Goal: Task Accomplishment & Management: Manage account settings

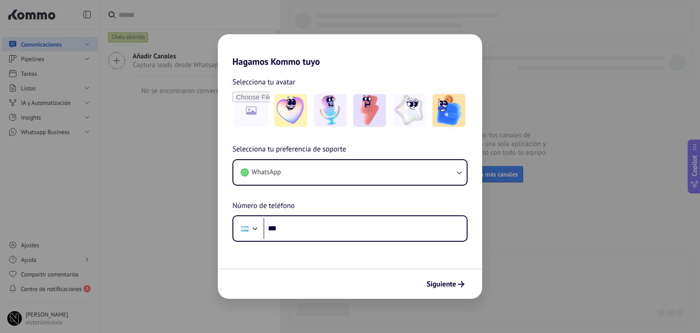
click at [73, 267] on div "Hagamos Kommo tuyo Selecciona tu avatar Selecciona tu preferencia de soporte Wh…" at bounding box center [350, 166] width 700 height 333
click at [152, 155] on div "Hagamos Kommo tuyo Selecciona tu avatar Selecciona tu preferencia de soporte Wh…" at bounding box center [350, 166] width 700 height 333
click at [173, 183] on div "Hagamos Kommo tuyo Selecciona tu avatar Selecciona tu preferencia de soporte Wh…" at bounding box center [350, 166] width 700 height 333
click at [471, 281] on div "Siguiente" at bounding box center [350, 283] width 264 height 30
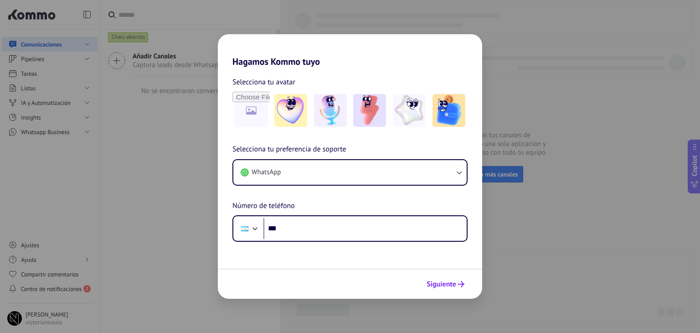
click at [466, 289] on button "Siguiente" at bounding box center [446, 283] width 46 height 15
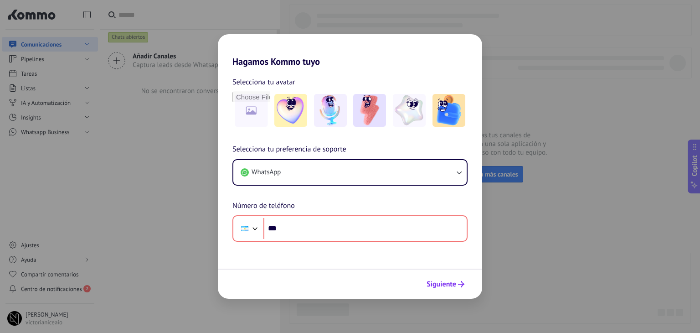
click at [466, 289] on button "Siguiente" at bounding box center [446, 283] width 46 height 15
click at [97, 83] on div "Hagamos Kommo tuyo Selecciona tu avatar Selecciona tu preferencia de soporte Wh…" at bounding box center [350, 166] width 700 height 333
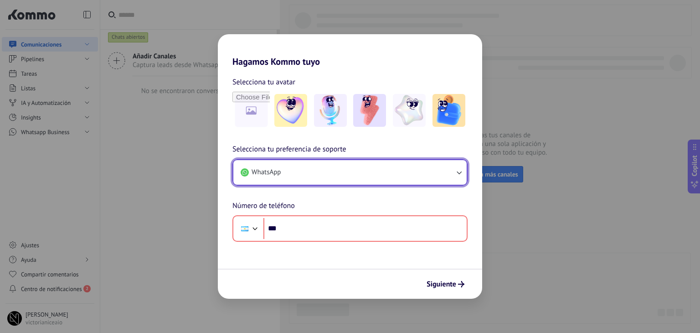
click at [313, 172] on button "WhatsApp" at bounding box center [349, 172] width 233 height 25
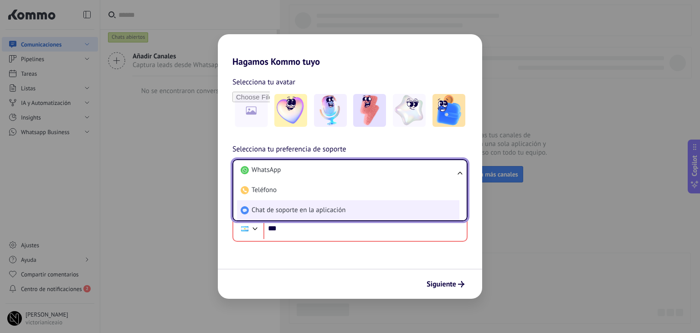
click at [314, 216] on li "Chat de soporte en la aplicación" at bounding box center [348, 210] width 222 height 20
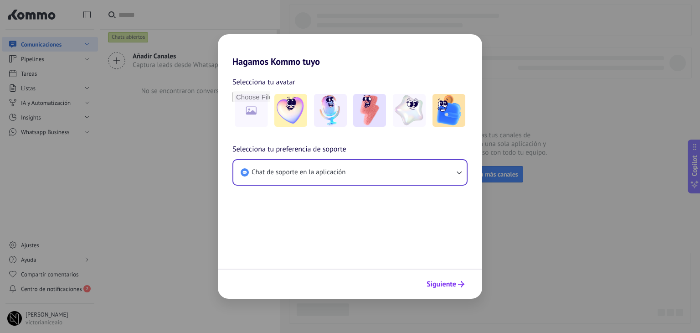
click at [438, 287] on span "Siguiente" at bounding box center [442, 284] width 30 height 6
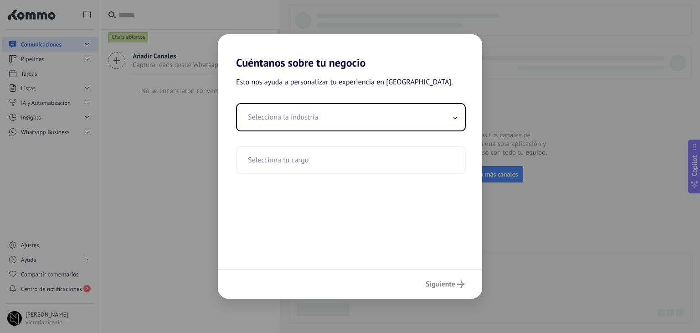
click at [438, 287] on div "Siguiente" at bounding box center [350, 283] width 264 height 30
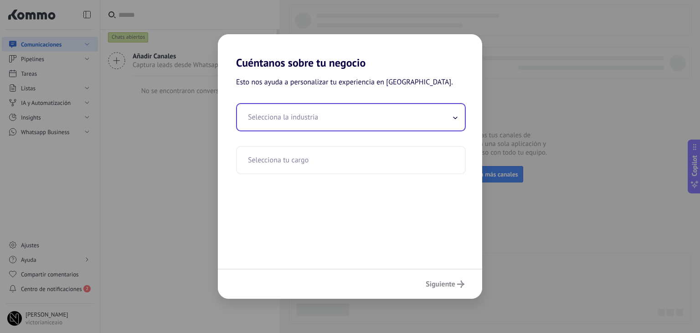
click at [364, 120] on input "text" at bounding box center [351, 117] width 228 height 26
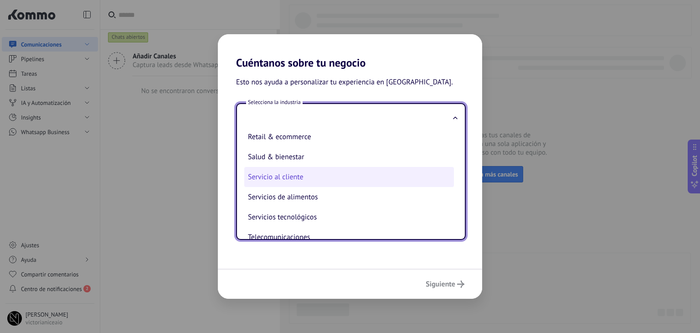
scroll to position [202, 0]
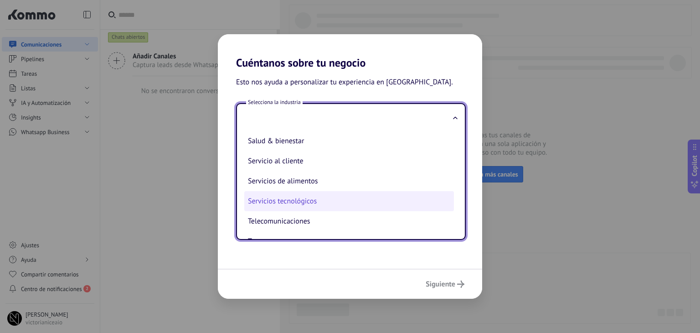
click at [355, 201] on li "Servicios tecnológicos" at bounding box center [349, 201] width 210 height 20
type input "**********"
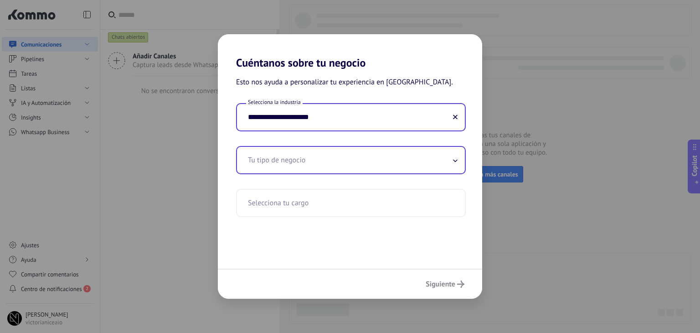
click at [386, 173] on div "Tu tipo de negocio" at bounding box center [351, 160] width 230 height 28
click at [385, 163] on input "text" at bounding box center [351, 160] width 228 height 26
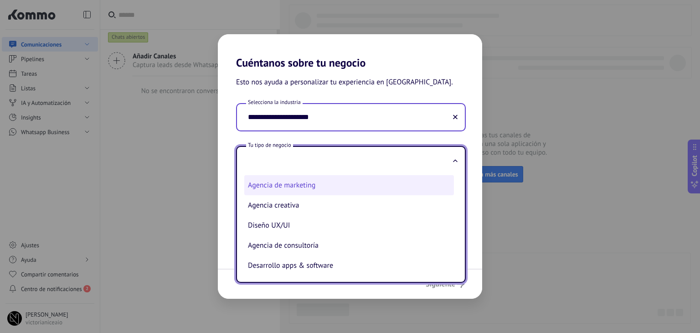
click at [388, 189] on li "Agencia de marketing" at bounding box center [349, 185] width 210 height 20
type input "**********"
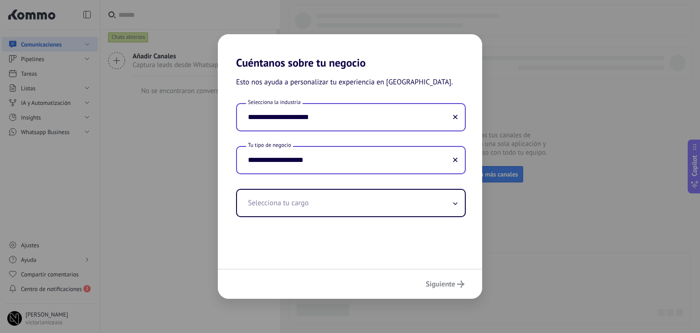
click at [456, 291] on div "Siguiente" at bounding box center [350, 283] width 264 height 30
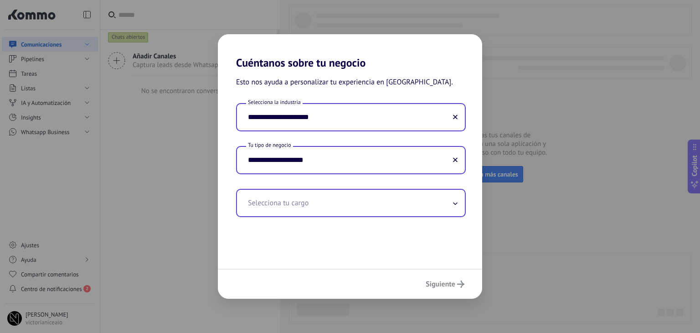
click at [431, 215] on input "text" at bounding box center [351, 203] width 228 height 26
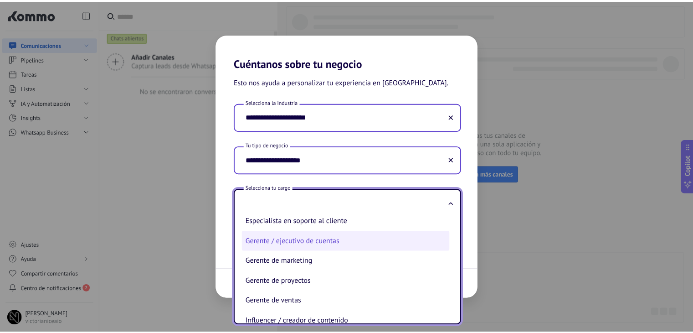
scroll to position [182, 0]
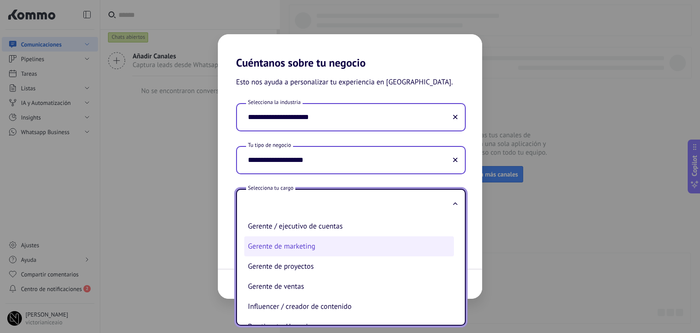
click at [400, 253] on li "Gerente de marketing" at bounding box center [349, 246] width 210 height 20
type input "**********"
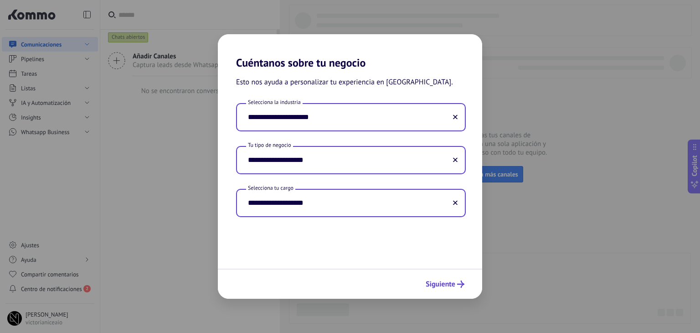
click at [435, 289] on button "Siguiente" at bounding box center [445, 283] width 47 height 15
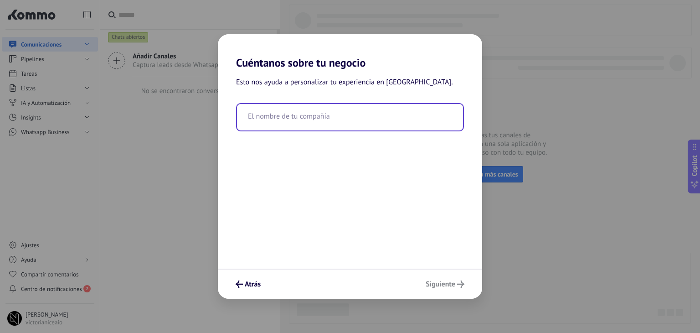
click at [361, 119] on input "text" at bounding box center [350, 117] width 226 height 26
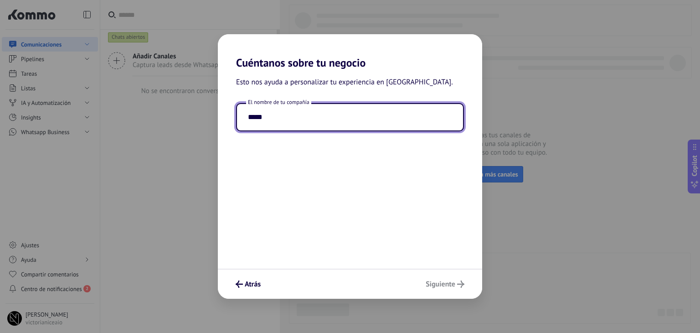
type input "*****"
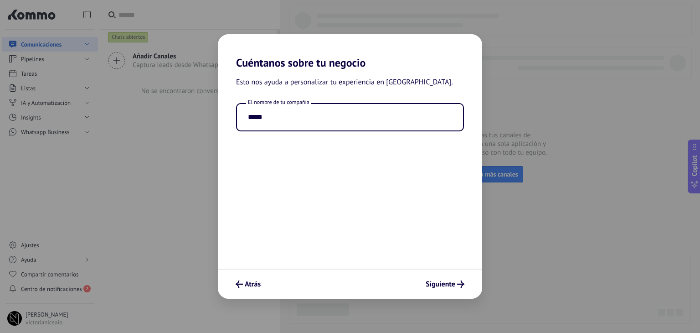
click at [448, 279] on div "Atrás Siguiente" at bounding box center [350, 283] width 264 height 30
click at [449, 281] on span "Siguiente" at bounding box center [441, 284] width 30 height 6
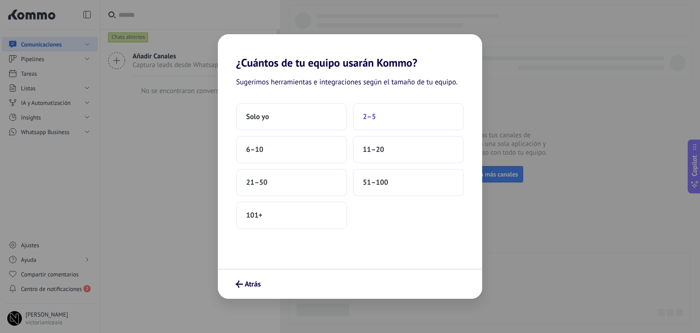
click at [398, 119] on button "2–5" at bounding box center [408, 116] width 111 height 27
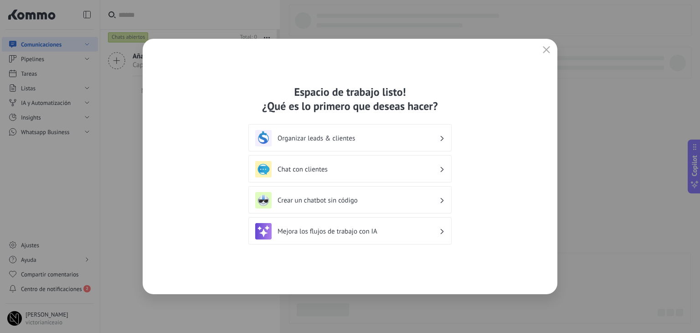
click at [414, 165] on h3 "Chat con clientes" at bounding box center [359, 169] width 162 height 9
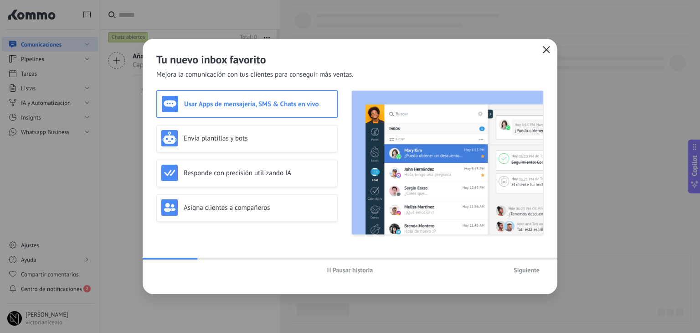
click at [549, 50] on icon "button" at bounding box center [546, 49] width 7 height 7
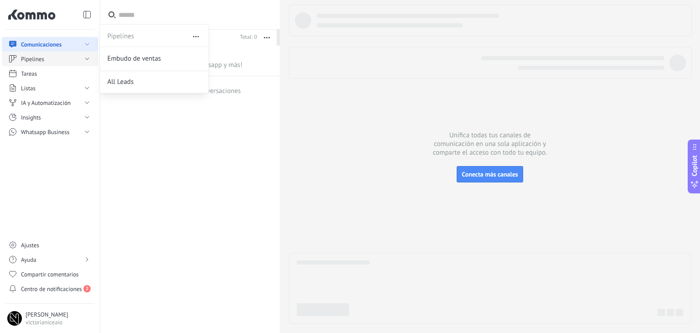
click at [34, 59] on span "Pipelines" at bounding box center [32, 59] width 23 height 7
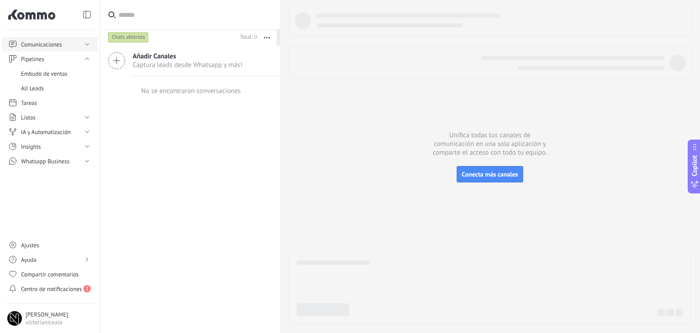
click at [49, 16] on icon at bounding box center [36, 15] width 38 height 7
click at [37, 315] on span "[PERSON_NAME]" at bounding box center [47, 314] width 42 height 7
click at [57, 290] on span "Centro de notificaciones" at bounding box center [51, 288] width 61 height 7
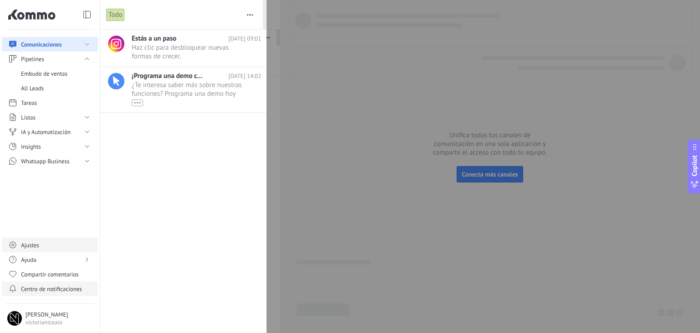
click at [54, 246] on link "Ajustes" at bounding box center [50, 245] width 96 height 15
